Goal: Task Accomplishment & Management: Use online tool/utility

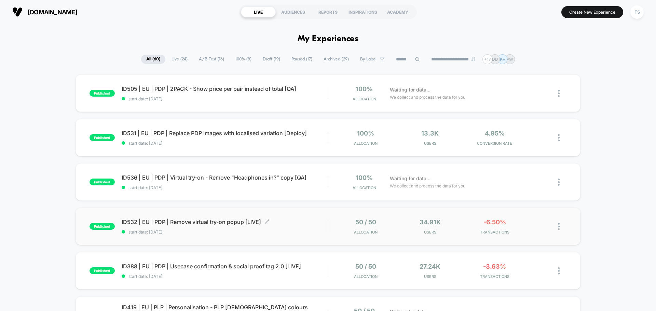
click at [212, 222] on span "ID532 | EU | PDP | Remove virtual try-on popup [LIVE] Click to edit experience …" at bounding box center [225, 222] width 206 height 7
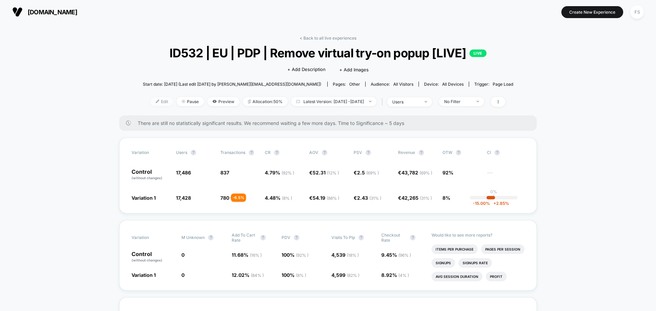
click at [156, 99] on span "Edit" at bounding box center [162, 101] width 23 height 9
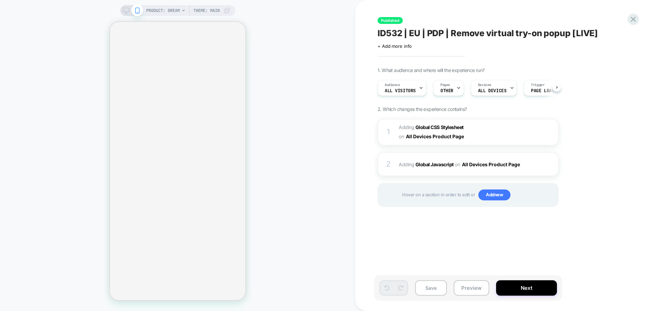
scroll to position [0, 0]
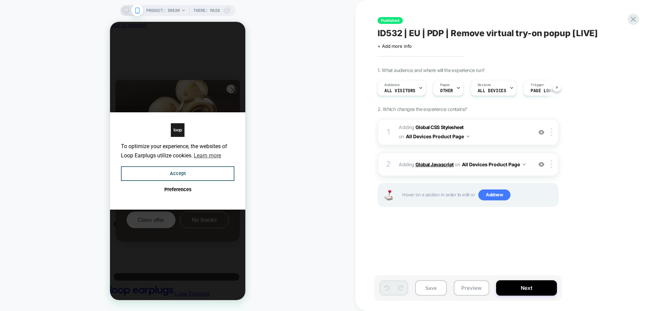
click at [429, 165] on b "Global Javascript" at bounding box center [435, 165] width 38 height 6
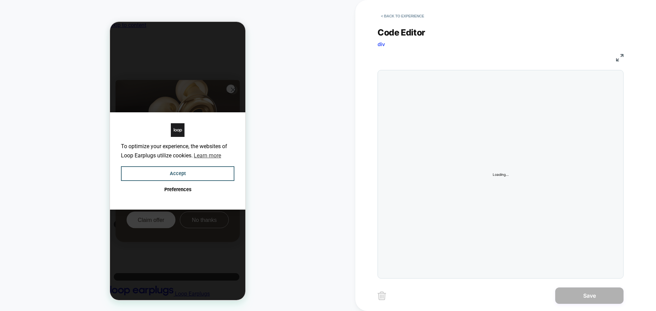
scroll to position [0, 5]
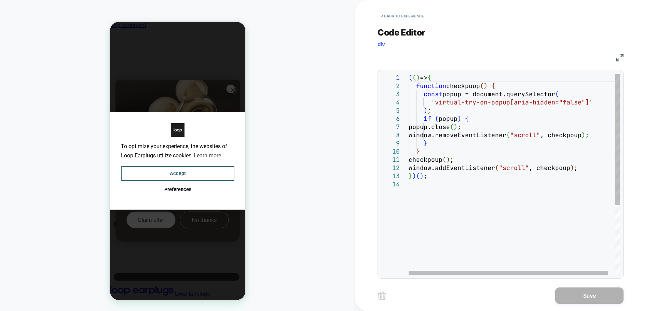
click at [481, 122] on div "( ( ) => { function checkpoup ( ) { const popup = document.querySelector ( 'vir…" at bounding box center [518, 228] width 219 height 308
click at [493, 128] on div "( ( ) => { function checkpoup ( ) { const popup = document.querySelector ( 'vir…" at bounding box center [518, 228] width 219 height 308
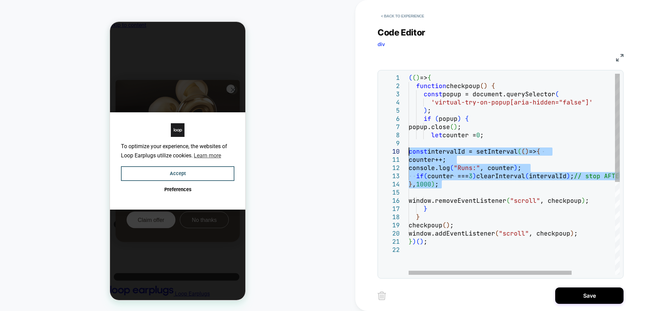
drag, startPoint x: 451, startPoint y: 186, endPoint x: 398, endPoint y: 155, distance: 61.1
click at [409, 155] on div "( ( ) => { function checkpoup ( ) { const popup = document.querySelector ( 'vir…" at bounding box center [542, 261] width 267 height 374
click at [448, 184] on div "( ( ) => { function checkpoup ( ) { const popup = document.querySelector ( 'vir…" at bounding box center [550, 261] width 282 height 374
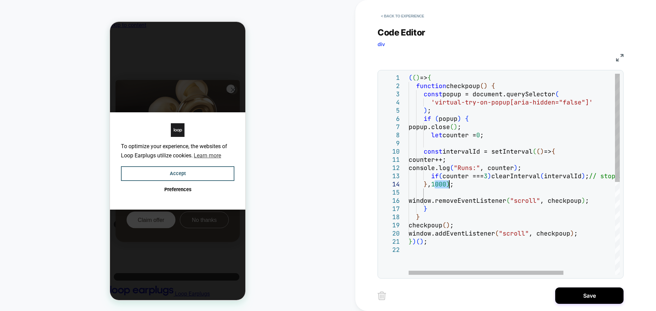
click at [448, 184] on div "( ( ) => { function checkpoup ( ) { const popup = document.querySelector ( 'vir…" at bounding box center [550, 261] width 282 height 374
click at [500, 135] on div "( ( ) => { function checkpoup ( ) { const popup = document.querySelector ( 'vir…" at bounding box center [550, 261] width 282 height 374
drag, startPoint x: 484, startPoint y: 128, endPoint x: 429, endPoint y: 127, distance: 55.0
click at [429, 127] on div "( ( ) => { function checkpoup ( ) { const popup = document.querySelector ( 'vir…" at bounding box center [550, 261] width 282 height 374
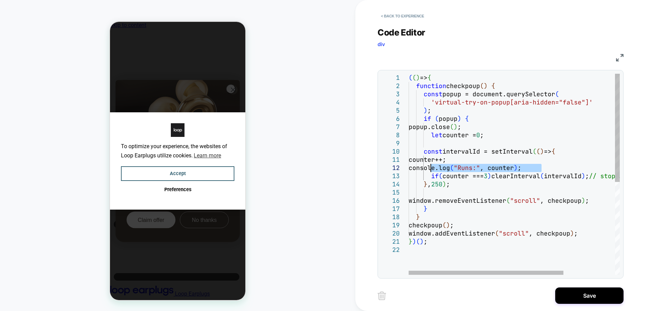
drag, startPoint x: 545, startPoint y: 168, endPoint x: 431, endPoint y: 168, distance: 113.5
click at [431, 168] on div "( ( ) => { function checkpoup ( ) { const popup = document.querySelector ( 'vir…" at bounding box center [550, 261] width 282 height 374
click at [491, 175] on div "( ( ) => { function checkpoup ( ) { const popup = document.querySelector ( 'vir…" at bounding box center [550, 261] width 282 height 374
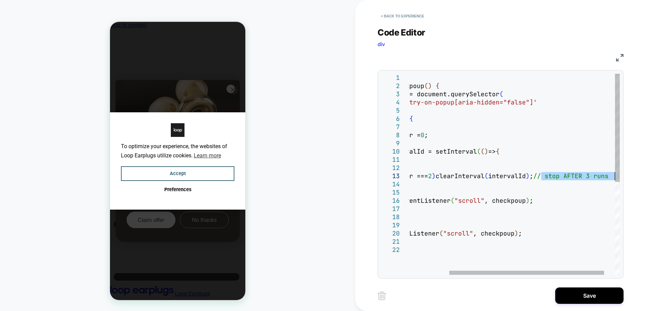
drag, startPoint x: 598, startPoint y: 176, endPoint x: 631, endPoint y: 177, distance: 32.8
click at [631, 177] on div "( ( ) => { function checkpoup ( ) { const popup = document.querySelector ( 'vir…" at bounding box center [494, 261] width 282 height 374
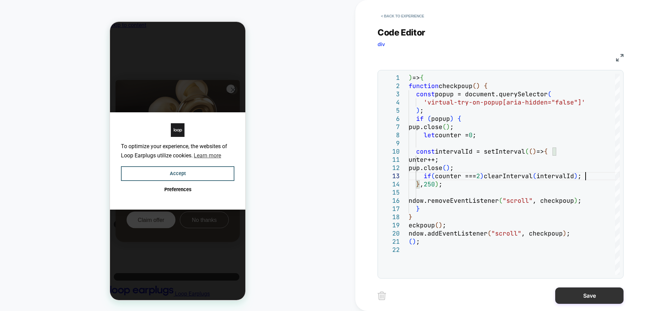
type textarea "**********"
click at [580, 291] on button "Save" at bounding box center [590, 296] width 68 height 16
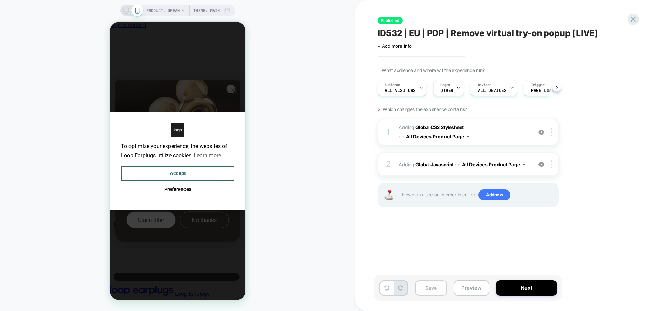
scroll to position [0, 0]
click at [440, 287] on button "Save" at bounding box center [431, 288] width 32 height 15
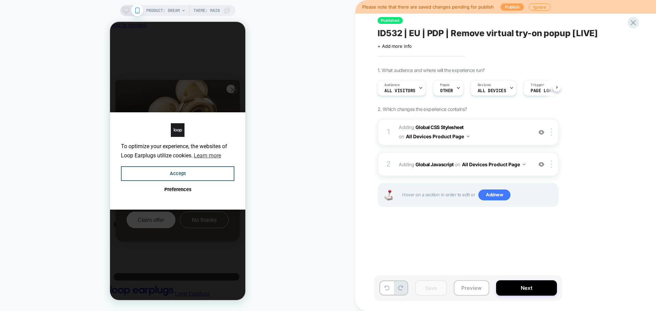
click at [505, 7] on button "Publish" at bounding box center [512, 6] width 23 height 7
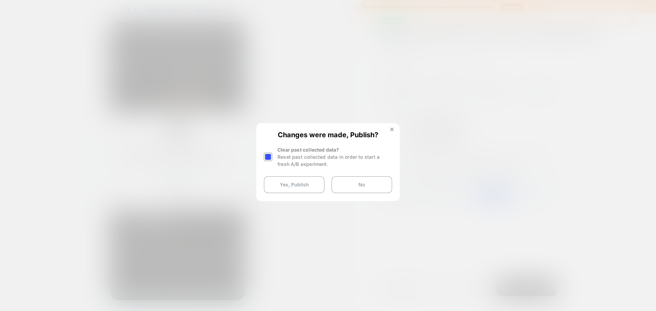
click at [272, 157] on div at bounding box center [268, 157] width 9 height 9
click at [298, 188] on button "Yes, Publish" at bounding box center [294, 184] width 61 height 17
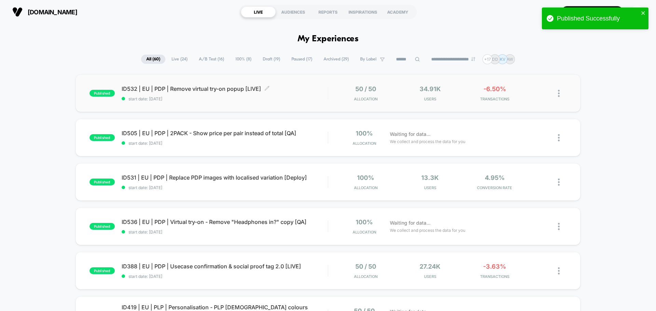
click at [213, 100] on span "start date: [DATE]" at bounding box center [225, 98] width 206 height 5
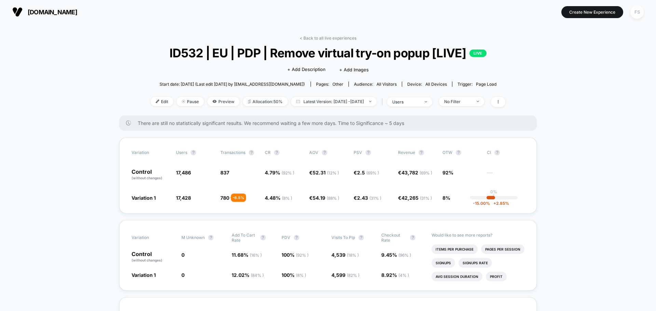
click at [639, 12] on div "FS" at bounding box center [637, 11] width 13 height 13
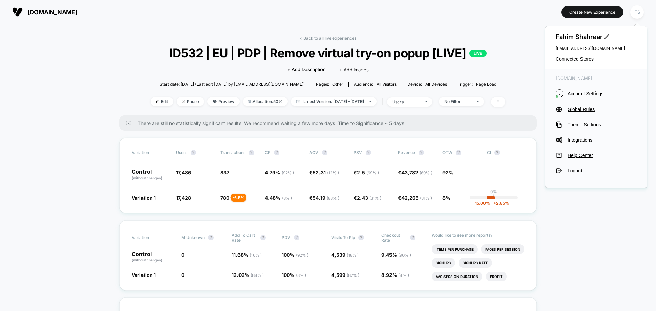
click at [571, 56] on div "Fahim Shahrear [EMAIL_ADDRESS][DOMAIN_NAME] Connected Stores" at bounding box center [597, 47] width 102 height 42
click at [571, 57] on span "Connected Stores" at bounding box center [596, 58] width 81 height 5
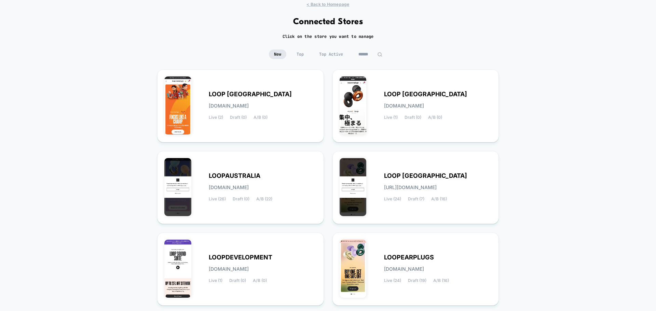
scroll to position [34, 0]
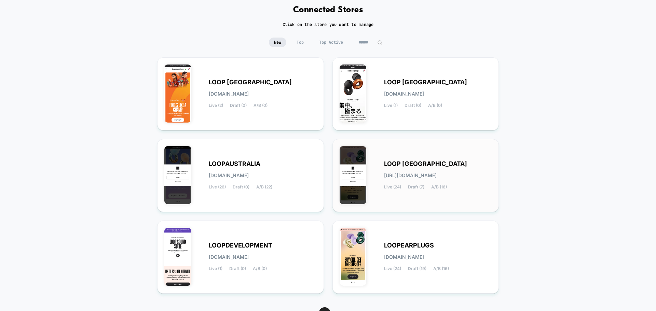
click at [434, 198] on div "LOOP [GEOGRAPHIC_DATA] [URL][DOMAIN_NAME] Live (24) Draft (7) A/B (16)" at bounding box center [416, 175] width 152 height 59
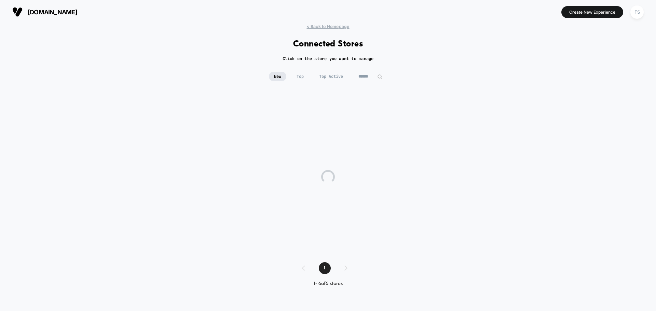
scroll to position [0, 0]
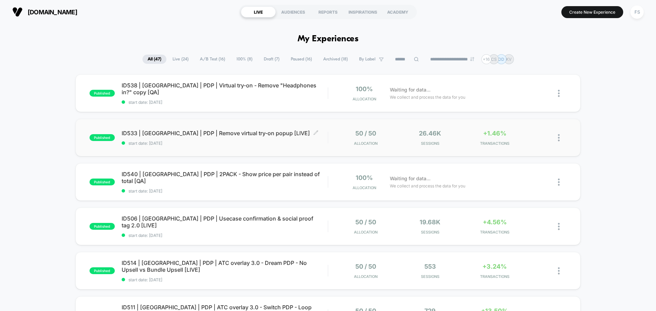
click at [199, 139] on div "ID533 | [GEOGRAPHIC_DATA] | PDP | Remove virtual try-on popup [LIVE] Click to e…" at bounding box center [225, 138] width 206 height 16
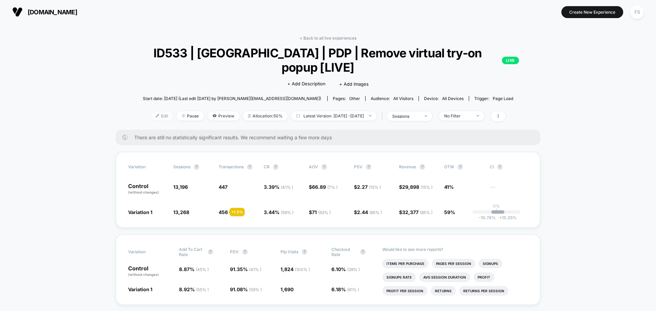
click at [156, 111] on span "Edit" at bounding box center [162, 115] width 23 height 9
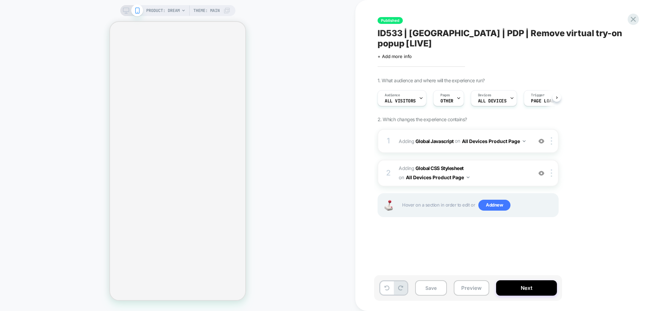
scroll to position [0, 0]
click at [437, 138] on b "Global Javascript" at bounding box center [435, 141] width 38 height 6
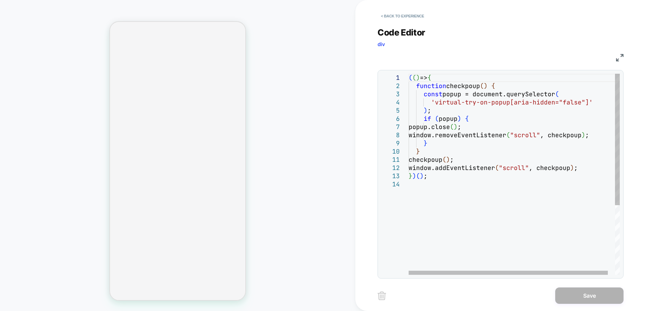
click at [493, 124] on div "( ( ) => { function checkpoup ( ) { const popup = document.querySelector ( 'vir…" at bounding box center [518, 228] width 219 height 308
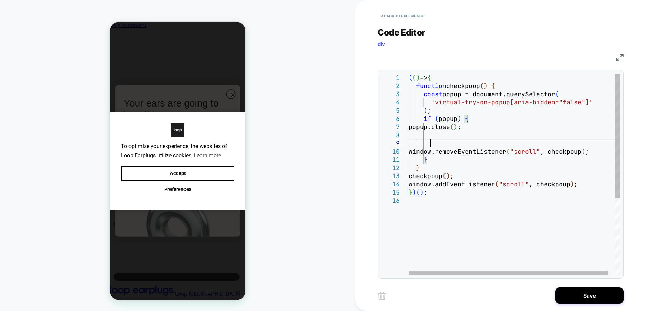
scroll to position [0, 0]
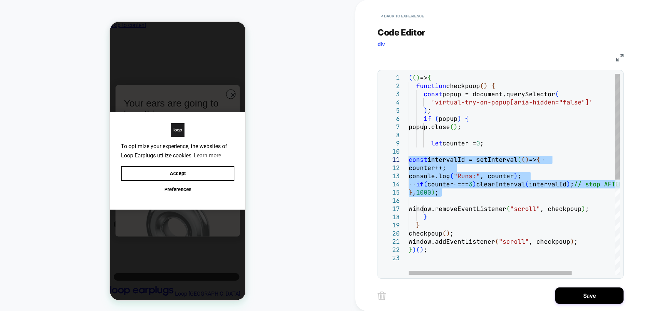
drag, startPoint x: 449, startPoint y: 195, endPoint x: 409, endPoint y: 160, distance: 52.6
click at [409, 160] on div "( ( ) => { function checkpoup ( ) { const popup = document.querySelector ( 'vir…" at bounding box center [542, 265] width 267 height 382
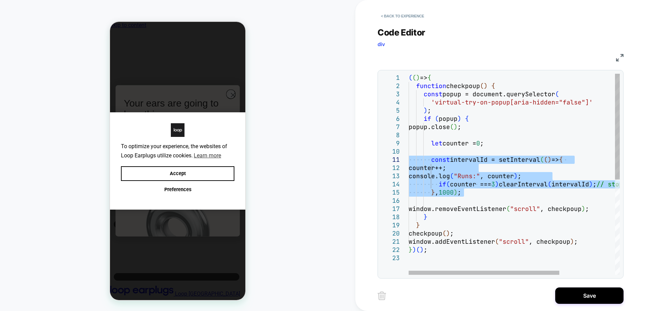
click at [450, 191] on div "( ( ) => { function checkpoup ( ) { const popup = document.querySelector ( 'vir…" at bounding box center [553, 265] width 289 height 382
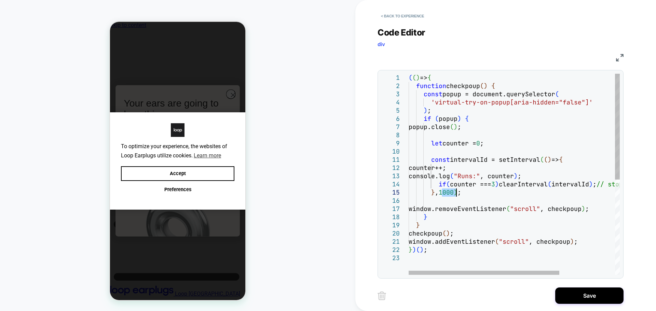
click at [450, 191] on div "( ( ) => { function checkpoup ( ) { const popup = document.querySelector ( 'vir…" at bounding box center [553, 265] width 289 height 382
click at [498, 187] on div "( ( ) => { function checkpoup ( ) { const popup = document.querySelector ( 'vir…" at bounding box center [553, 265] width 289 height 382
drag, startPoint x: 492, startPoint y: 125, endPoint x: 429, endPoint y: 125, distance: 62.2
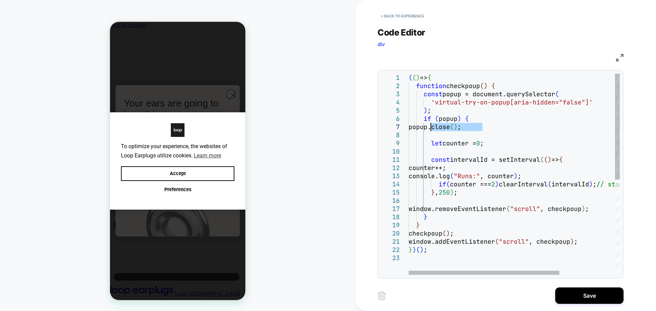
click at [429, 125] on div "( ( ) => { function checkpoup ( ) { const popup = document.querySelector ( 'vir…" at bounding box center [553, 265] width 289 height 382
drag, startPoint x: 554, startPoint y: 176, endPoint x: 439, endPoint y: 176, distance: 114.9
click at [439, 176] on div "( ( ) => { function checkpoup ( ) { const popup = document.querySelector ( 'vir…" at bounding box center [553, 265] width 289 height 382
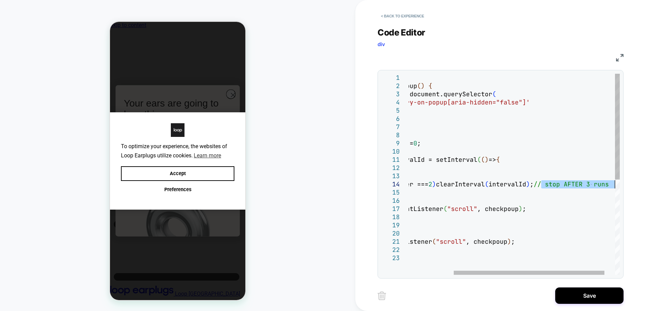
drag, startPoint x: 606, startPoint y: 186, endPoint x: 629, endPoint y: 185, distance: 23.3
click at [629, 185] on div "( ( ) => { function checkpoup ( ) { const popup = document.querySelector ( 'vir…" at bounding box center [490, 265] width 289 height 382
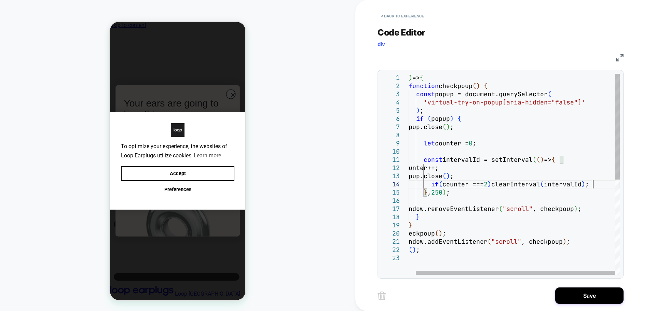
click at [457, 152] on div "( ( ) => { function checkpoup ( ) { const popup = document.querySelector ( 'vir…" at bounding box center [510, 265] width 219 height 382
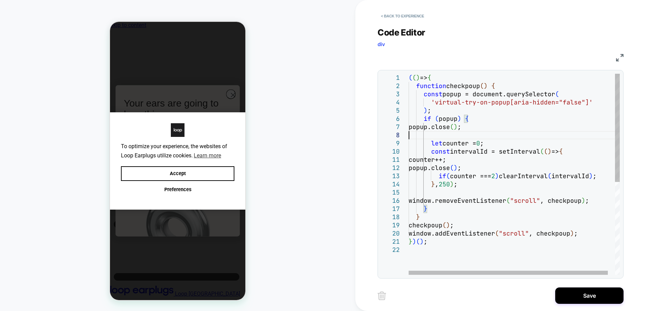
click at [471, 134] on div "( ( ) => { function checkpoup ( ) { const popup = document.querySelector ( 'vir…" at bounding box center [518, 261] width 219 height 374
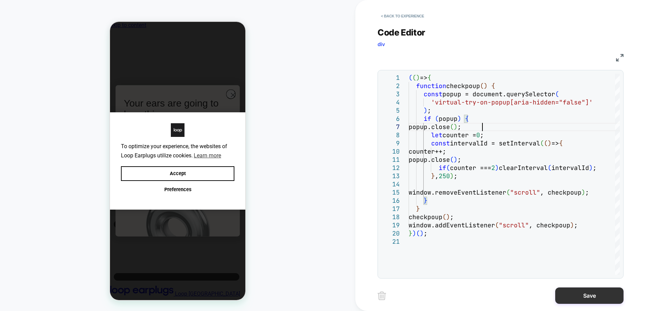
type textarea "**********"
click at [595, 299] on button "Save" at bounding box center [590, 296] width 68 height 16
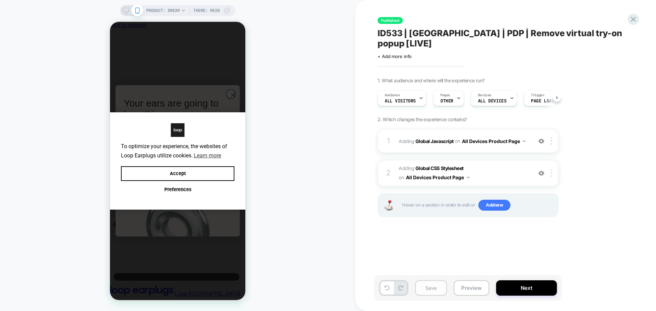
scroll to position [0, 0]
click at [428, 291] on button "Save" at bounding box center [431, 288] width 32 height 15
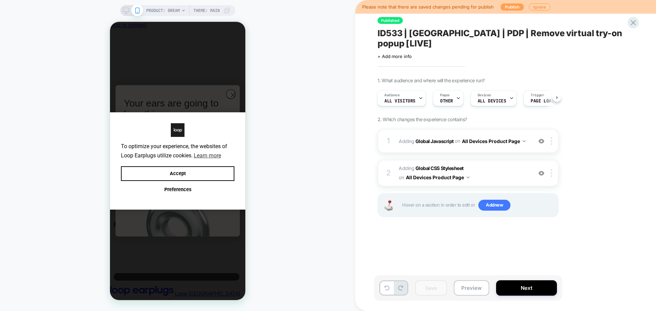
click at [507, 6] on button "Publish" at bounding box center [512, 6] width 23 height 7
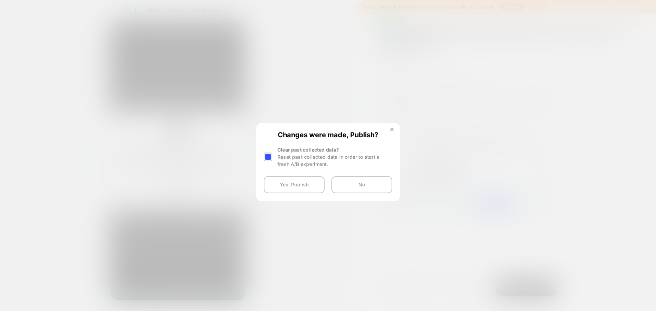
click at [269, 156] on div at bounding box center [268, 157] width 9 height 9
click at [297, 184] on button "Yes, Publish" at bounding box center [294, 184] width 61 height 17
click at [264, 176] on button "Yes, Publish" at bounding box center [294, 184] width 61 height 17
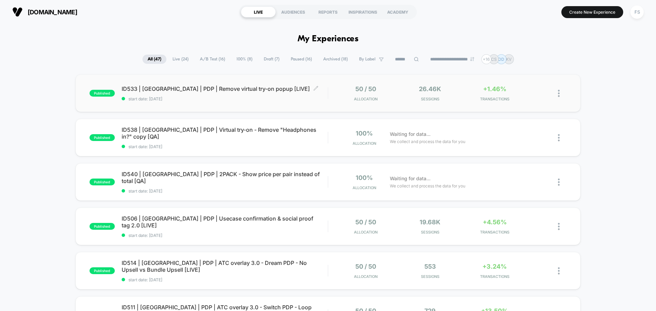
click at [242, 88] on span "ID533 | [GEOGRAPHIC_DATA] | PDP | Remove virtual try-on popup [LIVE] Click to e…" at bounding box center [225, 88] width 206 height 7
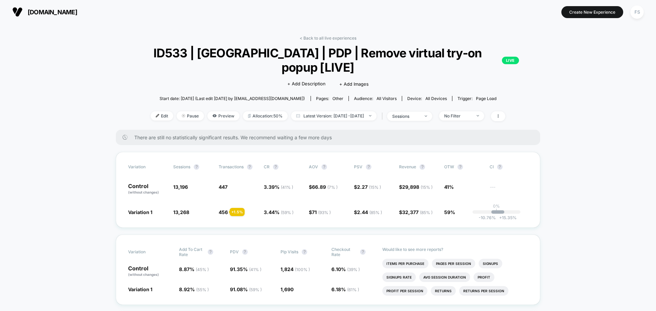
click at [336, 37] on link "< Back to all live experiences" at bounding box center [328, 38] width 57 height 5
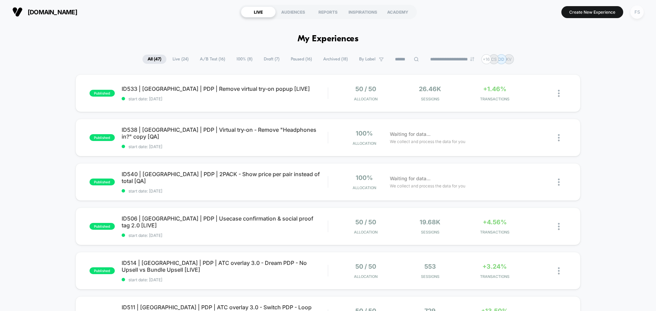
click at [637, 11] on div "FS" at bounding box center [637, 11] width 13 height 13
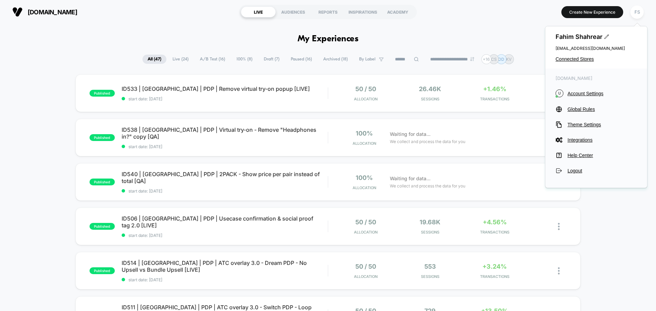
click at [567, 55] on div "Fahim Shahrear [EMAIL_ADDRESS][DOMAIN_NAME] Connected Stores" at bounding box center [597, 47] width 102 height 42
click at [567, 58] on span "Connected Stores" at bounding box center [596, 58] width 81 height 5
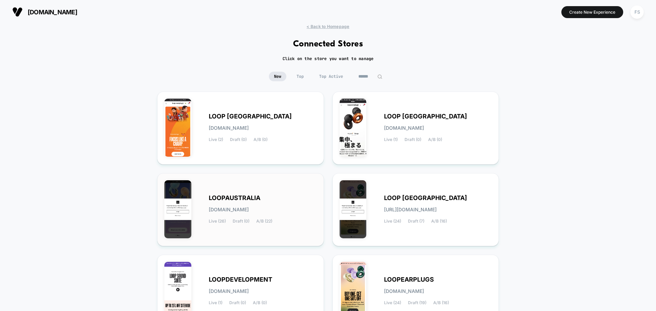
click at [308, 192] on div "LOOPAUSTRALIA [DOMAIN_NAME] Live (26) Draft (0) A/B (22)" at bounding box center [240, 209] width 152 height 59
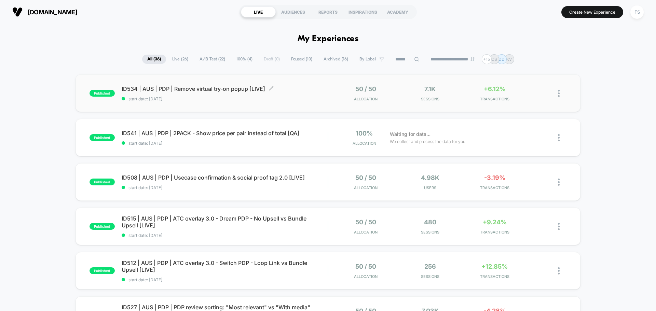
click at [212, 98] on span "start date: [DATE]" at bounding box center [225, 98] width 206 height 5
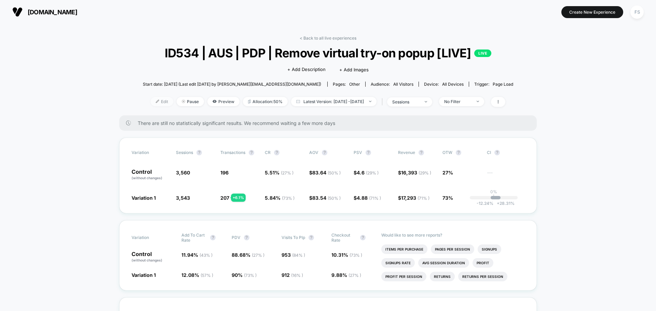
click at [151, 102] on span "Edit" at bounding box center [162, 101] width 23 height 9
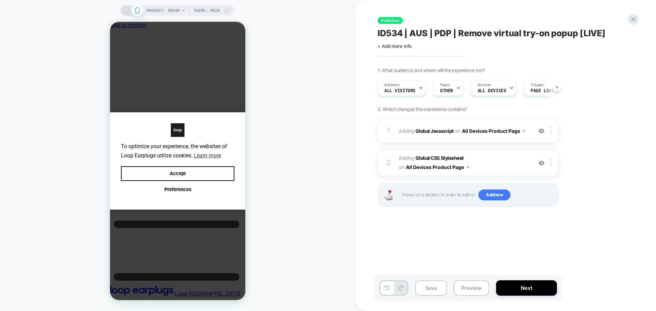
scroll to position [0, 5]
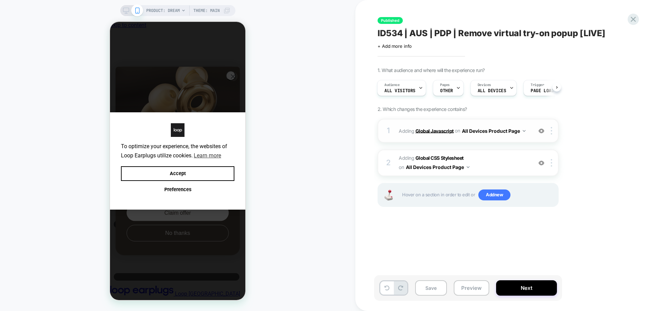
click at [422, 129] on b "Global Javascript" at bounding box center [435, 131] width 38 height 6
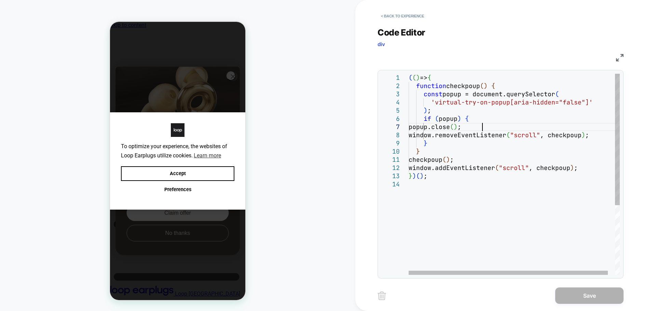
click at [485, 126] on div "( ( ) => { function checkpoup ( ) { const popup = document.querySelector ( 'vir…" at bounding box center [518, 228] width 219 height 308
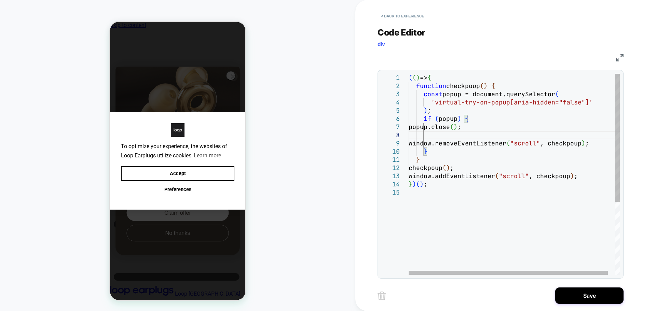
scroll to position [0, 0]
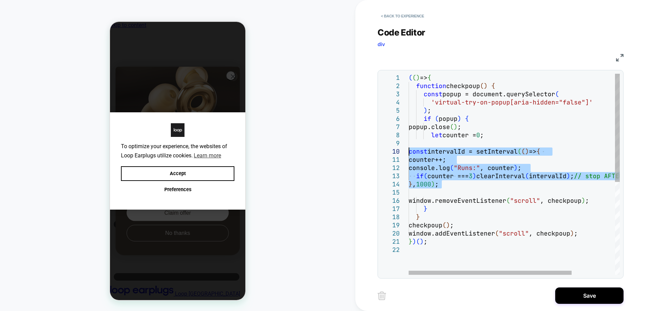
drag, startPoint x: 452, startPoint y: 184, endPoint x: 398, endPoint y: 154, distance: 61.5
click at [409, 154] on div "( ( ) => { function checkpoup ( ) { const popup = document.querySelector ( 'vir…" at bounding box center [542, 261] width 267 height 374
click at [443, 143] on div "( ( ) => { function checkpoup ( ) { const popup = document.querySelector ( 'vir…" at bounding box center [550, 261] width 282 height 374
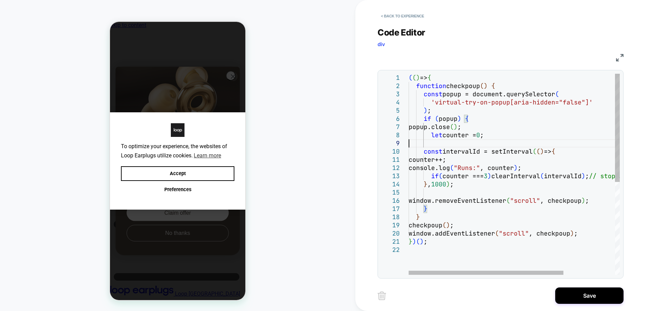
click at [475, 181] on div "( ( ) => { function checkpoup ( ) { const popup = document.querySelector ( 'vir…" at bounding box center [550, 261] width 282 height 374
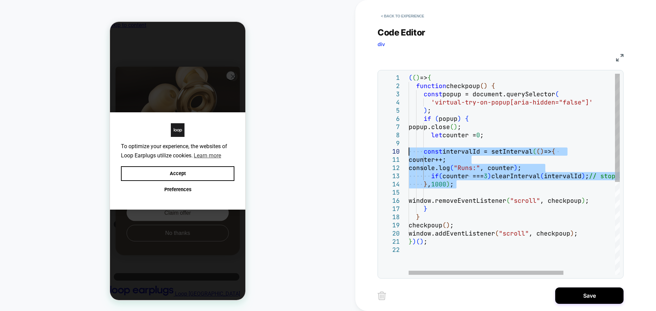
drag, startPoint x: 474, startPoint y: 184, endPoint x: 400, endPoint y: 150, distance: 80.9
click at [409, 150] on div "( ( ) => { function checkpoup ( ) { const popup = document.querySelector ( 'vir…" at bounding box center [550, 261] width 282 height 374
click at [439, 144] on div "( ( ) => { function checkpoup ( ) { const popup = document.querySelector ( 'vir…" at bounding box center [553, 261] width 289 height 374
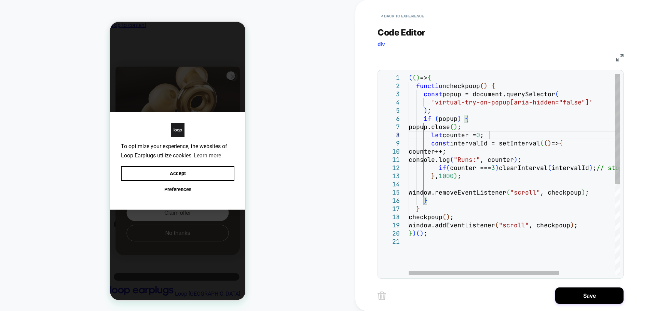
click at [448, 176] on div "( ( ) => { function checkpoup ( ) { const popup = document.querySelector ( 'vir…" at bounding box center [553, 256] width 289 height 365
click at [497, 168] on div "( ( ) => { function checkpoup ( ) { const popup = document.querySelector ( 'vir…" at bounding box center [553, 256] width 289 height 365
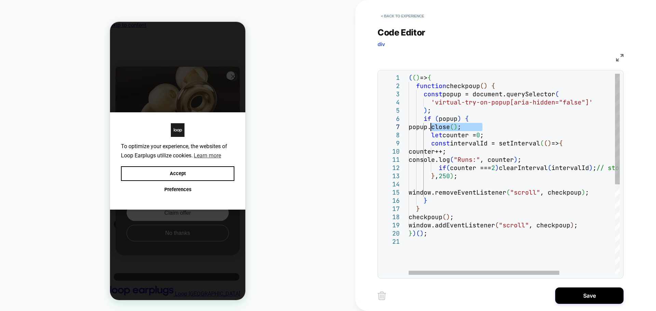
drag, startPoint x: 492, startPoint y: 124, endPoint x: 433, endPoint y: 128, distance: 58.9
click at [433, 128] on div "( ( ) => { function checkpoup ( ) { const popup = document.querySelector ( 'vir…" at bounding box center [553, 256] width 289 height 365
drag, startPoint x: 553, startPoint y: 158, endPoint x: 439, endPoint y: 160, distance: 114.2
click at [439, 160] on div "( ( ) => { function checkpoup ( ) { const popup = document.querySelector ( 'vir…" at bounding box center [553, 256] width 289 height 365
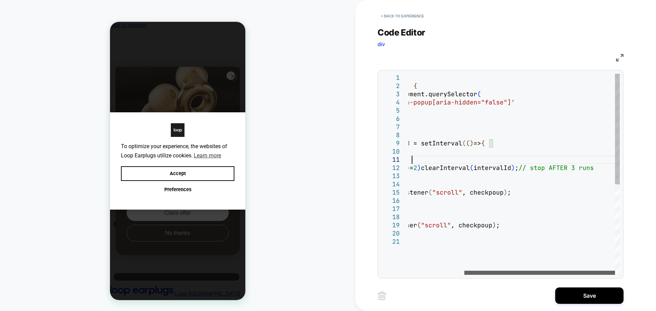
click at [557, 273] on div at bounding box center [540, 273] width 151 height 4
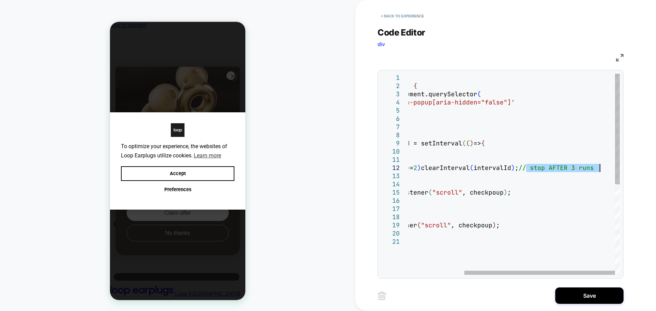
drag, startPoint x: 527, startPoint y: 168, endPoint x: 602, endPoint y: 168, distance: 74.5
click at [602, 168] on div "( ( ) => { function checkpoup ( ) { const popup = document.querySelector ( 'vir…" at bounding box center [475, 256] width 289 height 365
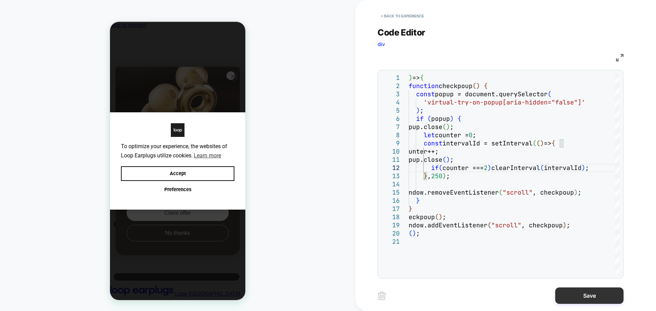
type textarea "**********"
click at [577, 295] on button "Save" at bounding box center [590, 296] width 68 height 16
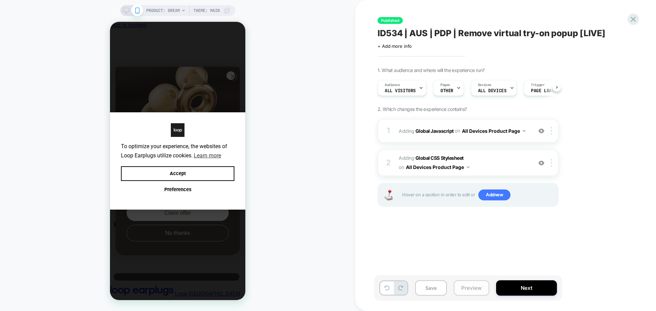
scroll to position [0, 0]
click at [427, 290] on button "Save" at bounding box center [431, 288] width 32 height 15
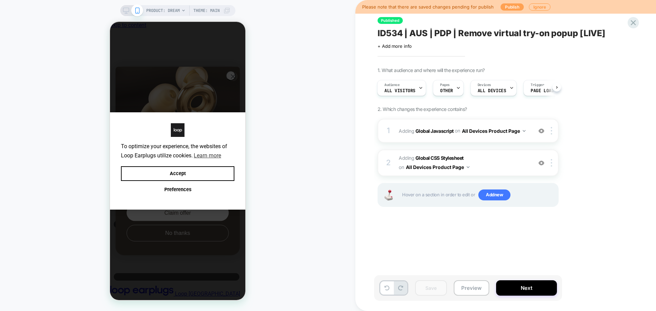
click at [511, 7] on button "Publish" at bounding box center [512, 6] width 23 height 7
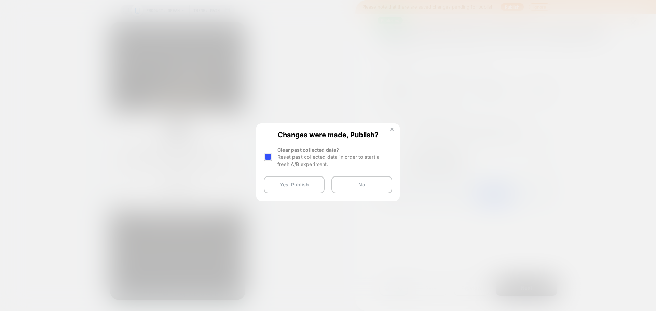
click at [268, 157] on div at bounding box center [268, 157] width 9 height 9
click at [308, 190] on button "Yes, Publish" at bounding box center [294, 184] width 61 height 17
